Goal: Task Accomplishment & Management: Manage account settings

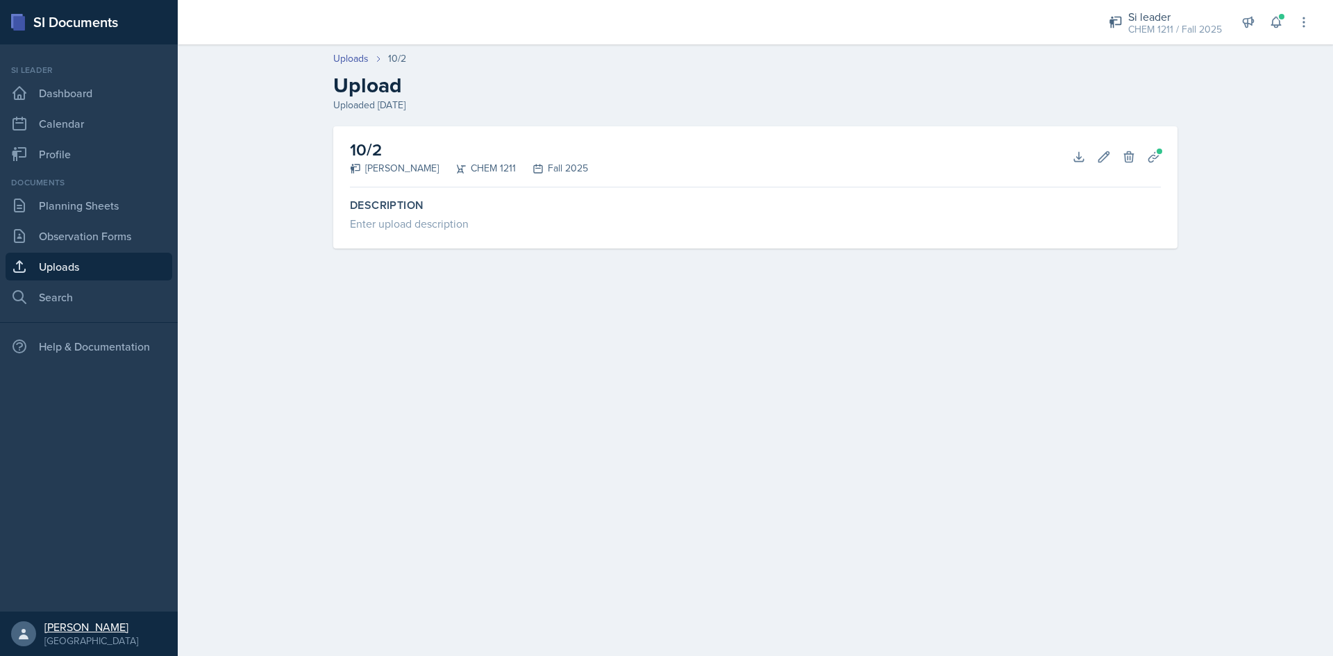
click at [138, 622] on div "[PERSON_NAME]" at bounding box center [91, 627] width 94 height 14
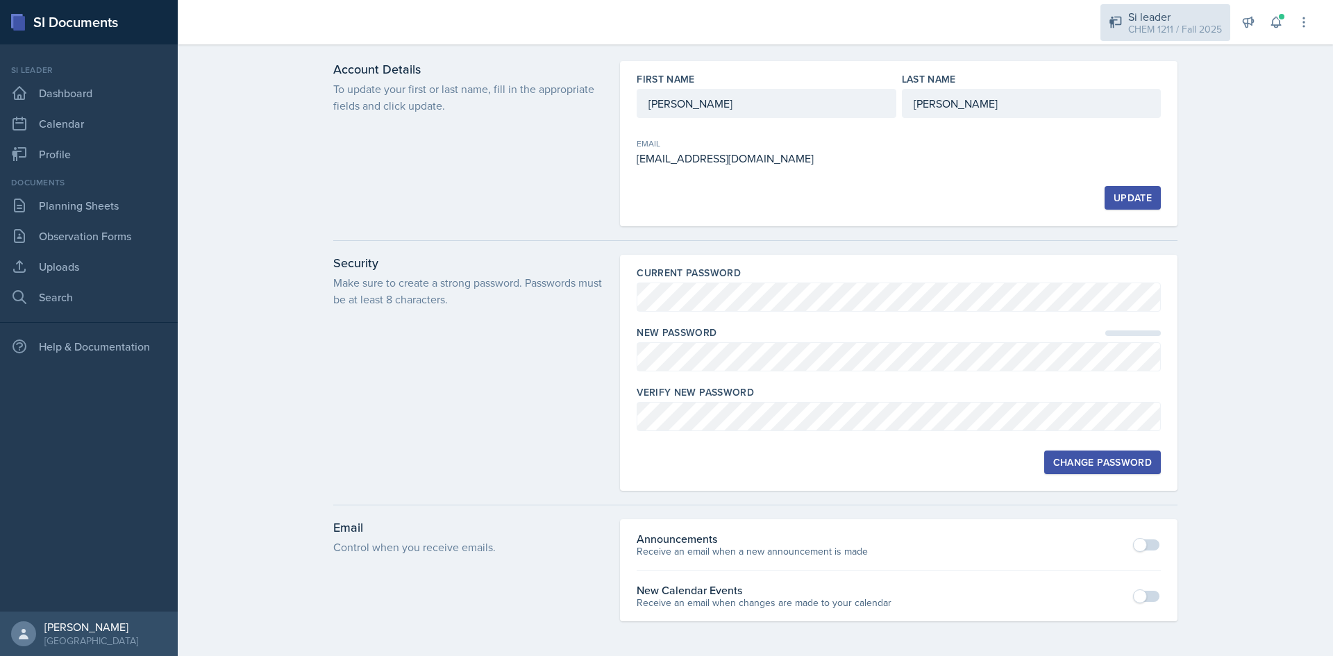
click at [1159, 12] on div "Si leader" at bounding box center [1175, 16] width 94 height 17
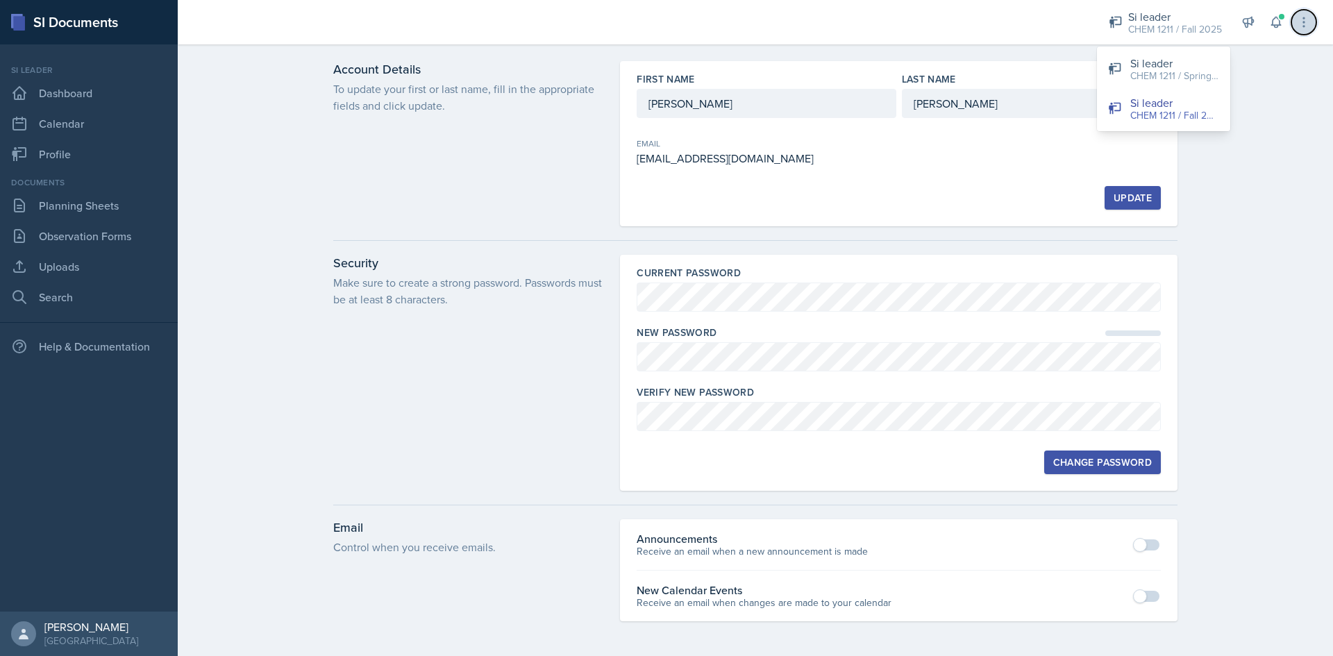
click at [1303, 28] on icon at bounding box center [1304, 22] width 14 height 14
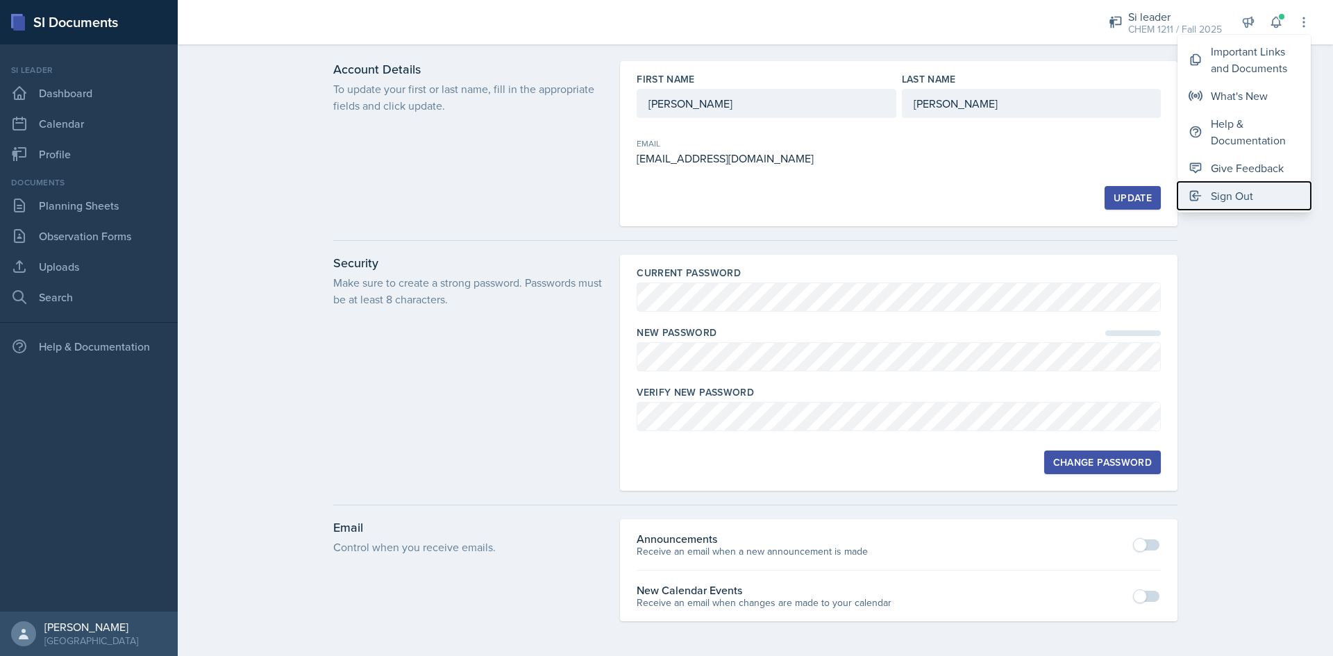
click at [1258, 195] on button "Sign Out" at bounding box center [1243, 196] width 133 height 28
